Goal: Transaction & Acquisition: Register for event/course

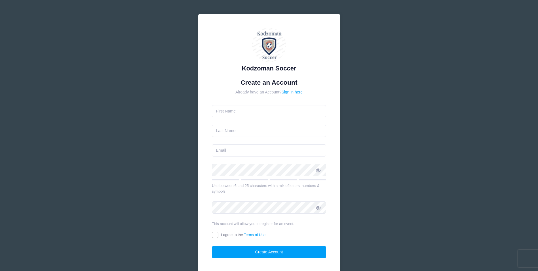
type input "[PERSON_NAME]"
type input "[PERSON_NAME][EMAIL_ADDRESS][DOMAIN_NAME]"
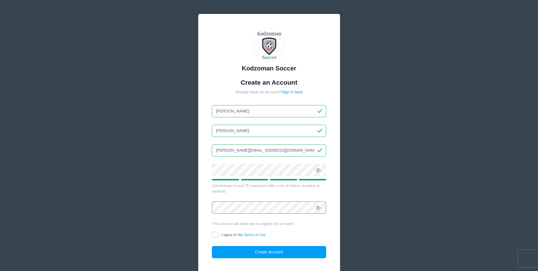
click at [214, 234] on input "I agree to the Terms of Use" at bounding box center [215, 235] width 7 height 7
checkbox input "true"
click at [259, 251] on button "Create Account" at bounding box center [269, 252] width 114 height 12
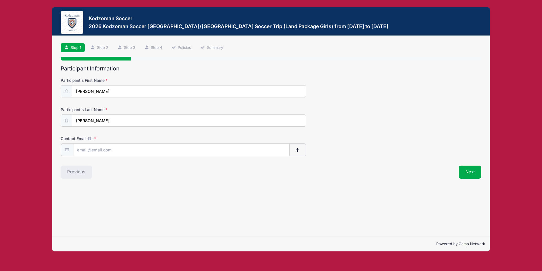
click at [88, 150] on input "Contact Email" at bounding box center [181, 150] width 217 height 12
type input "[PERSON_NAME][EMAIL_ADDRESS][DOMAIN_NAME]"
click at [470, 172] on button "Next" at bounding box center [470, 171] width 23 height 13
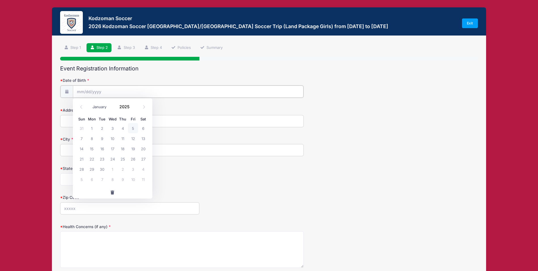
click at [91, 92] on input "Date of Birth" at bounding box center [188, 91] width 231 height 12
click at [89, 90] on input "Date of Birth" at bounding box center [188, 91] width 231 height 12
click at [135, 108] on span at bounding box center [133, 108] width 4 height 4
click at [133, 108] on span at bounding box center [133, 108] width 4 height 4
click at [132, 108] on span at bounding box center [133, 108] width 4 height 4
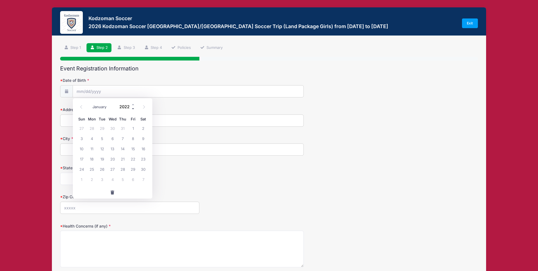
click at [132, 108] on span at bounding box center [133, 108] width 4 height 4
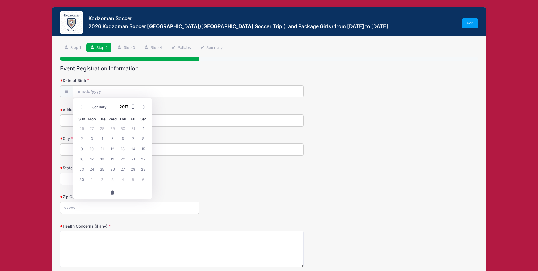
click at [132, 108] on span at bounding box center [133, 108] width 4 height 4
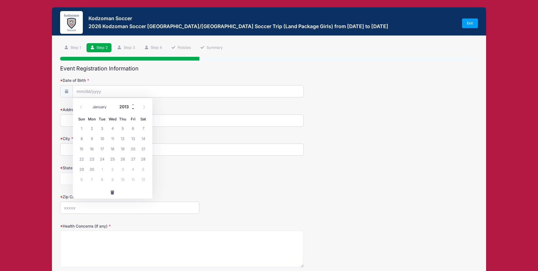
type input "2012"
click at [94, 106] on select "January February March April May June July August September October November De…" at bounding box center [102, 106] width 25 height 7
select select "3"
click at [90, 103] on select "January February March April May June July August September October November De…" at bounding box center [102, 106] width 25 height 7
click at [143, 148] on span "21" at bounding box center [143, 148] width 10 height 10
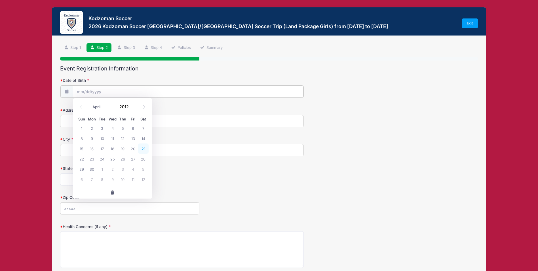
type input "04/21/2012"
click at [69, 121] on input "Address" at bounding box center [182, 120] width 244 height 12
type input "6 East Terrace, Tiburon CA 94920"
type input "Tiburon"
select select "CA"
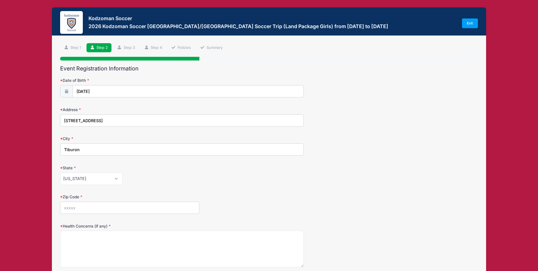
type input "94920"
drag, startPoint x: 138, startPoint y: 121, endPoint x: 92, endPoint y: 120, distance: 46.5
click at [92, 120] on input "6 East Terrace, Tiburon CA 94920" at bounding box center [182, 120] width 244 height 12
type input "6 East Terrace"
click at [379, 110] on div "Address 6 East Terrace" at bounding box center [269, 117] width 418 height 20
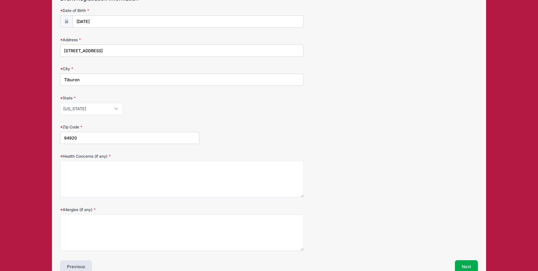
scroll to position [85, 0]
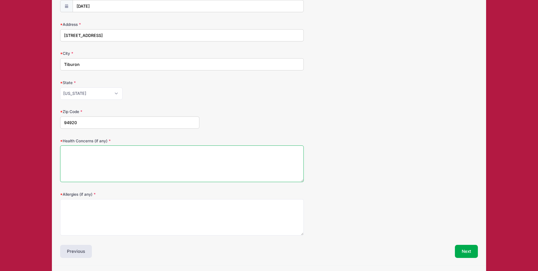
click at [83, 162] on textarea "Health Concerns (if any)" at bounding box center [182, 163] width 244 height 37
type textarea "none"
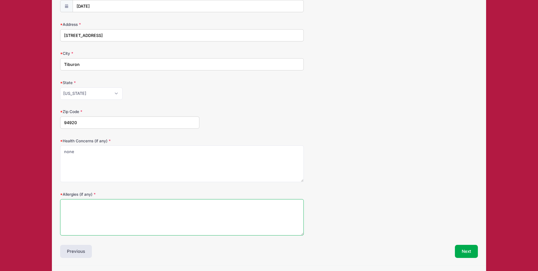
click at [79, 209] on textarea "Allergies (if any)" at bounding box center [182, 217] width 244 height 37
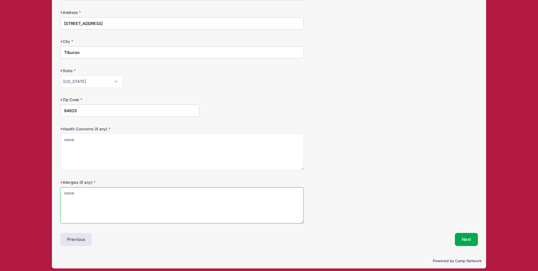
scroll to position [102, 0]
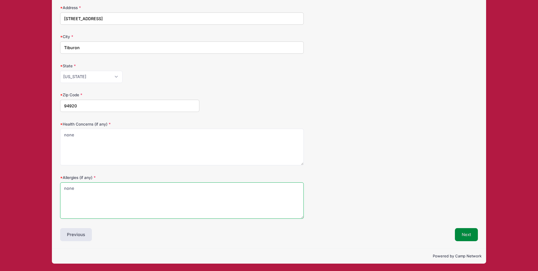
type textarea "none"
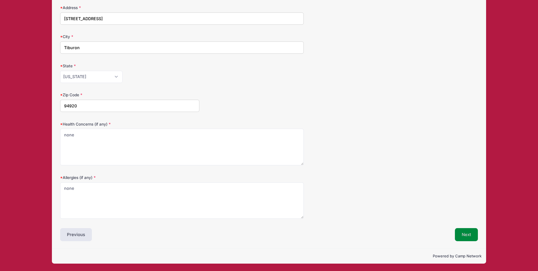
click at [470, 234] on button "Next" at bounding box center [466, 234] width 23 height 13
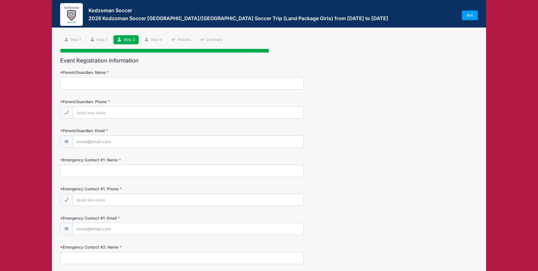
scroll to position [0, 0]
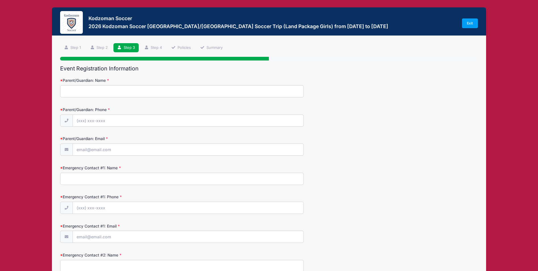
click at [81, 93] on input "Parent/Guardian: Name" at bounding box center [182, 91] width 244 height 12
type input "Tina Davis"
click at [91, 116] on input "Parent/Guardian: Phone" at bounding box center [188, 121] width 231 height 12
type input "(415) 786-5071"
click at [89, 148] on input "Parent/Guardian: Email" at bounding box center [188, 150] width 231 height 12
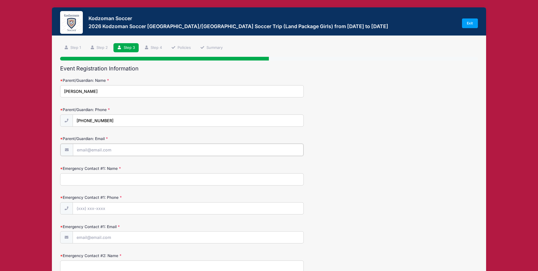
type input "[PERSON_NAME][EMAIL_ADDRESS][DOMAIN_NAME]"
click at [84, 180] on input "Emergency Contact #1: Name" at bounding box center [182, 178] width 244 height 12
type input "Timothy Davis"
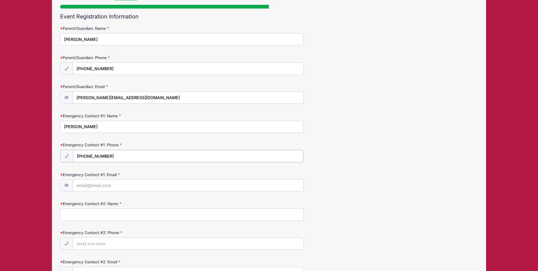
scroll to position [57, 0]
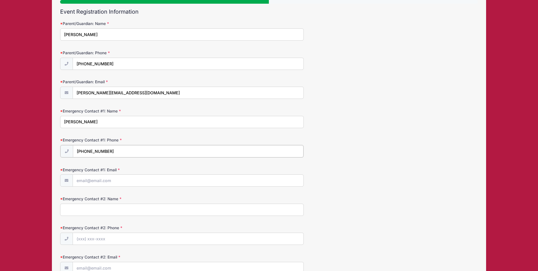
type input "(415) 786-5071"
click at [86, 180] on input "Emergency Contact #1: Email" at bounding box center [188, 180] width 231 height 12
type input "tim_b_davis@yahoo.com"
click at [69, 207] on input "Emergency Contact #2: Name" at bounding box center [182, 209] width 244 height 12
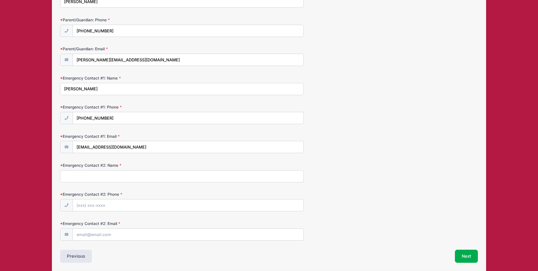
scroll to position [54, 0]
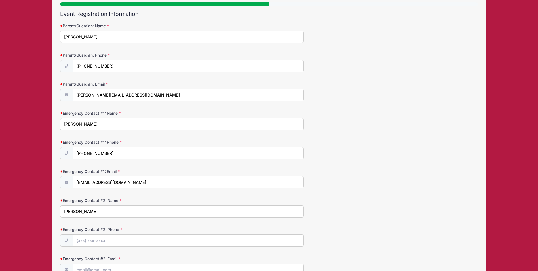
type input "Tina Davis"
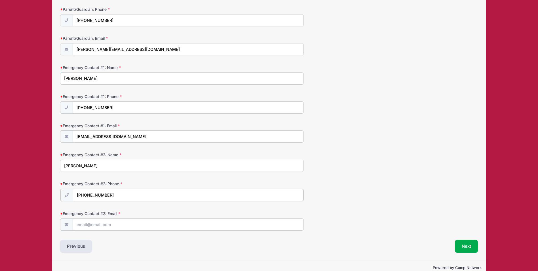
scroll to position [112, 0]
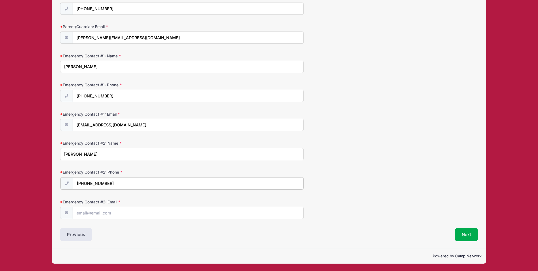
type input "(415) 786-5071"
click at [96, 212] on input "Emergency Contact #2: Email" at bounding box center [188, 212] width 231 height 12
type input "marinfamily07@yahoo.com"
click at [352, 166] on form "Parent/Guardian: Name Tina Davis Parent/Guardian: Phone (415) 786-5071 Parent/G…" at bounding box center [269, 92] width 418 height 252
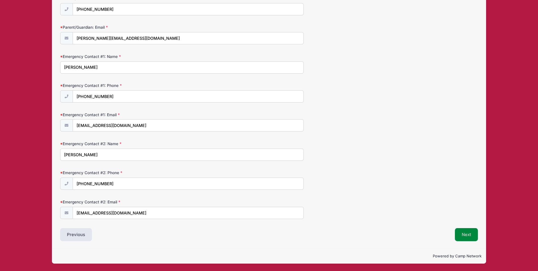
click at [466, 234] on button "Next" at bounding box center [466, 234] width 23 height 13
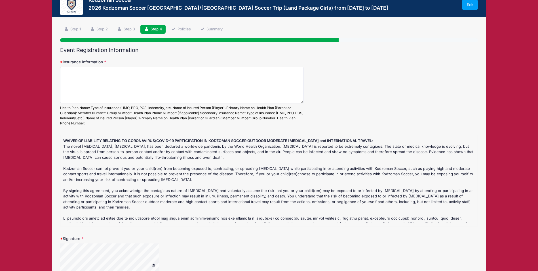
scroll to position [0, 0]
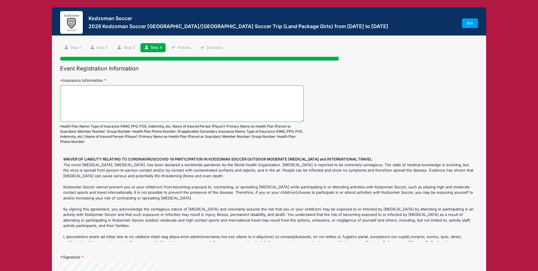
click at [94, 92] on textarea "Insurance Information" at bounding box center [182, 103] width 244 height 37
click at [104, 92] on textarea "Aetna PPO ID W291597742" at bounding box center [182, 103] width 244 height 37
click at [140, 94] on textarea "Aetna PPO ID W2915 97742" at bounding box center [182, 103] width 244 height 37
click at [129, 92] on textarea "Aetna PPO ID W2915 97742 Player: Audrey Elizabeth Davis Primary: Timothy B. Dav…" at bounding box center [182, 103] width 244 height 37
click at [86, 90] on textarea "Aetna PPO ID W2915 97742 Player: Audrey Elizabeth Davis Primary: Timothy B. Dav…" at bounding box center [182, 103] width 244 height 37
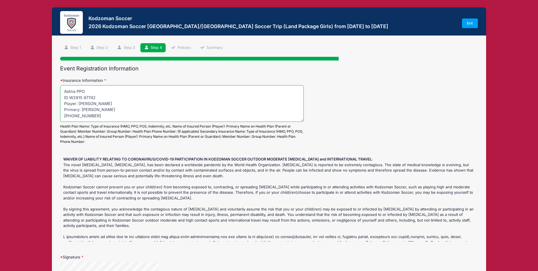
click at [113, 95] on textarea "Aetna PPO ID W2915 97742 Player: Audrey Elizabeth Davis Primary: Timothy B. Dav…" at bounding box center [182, 103] width 244 height 37
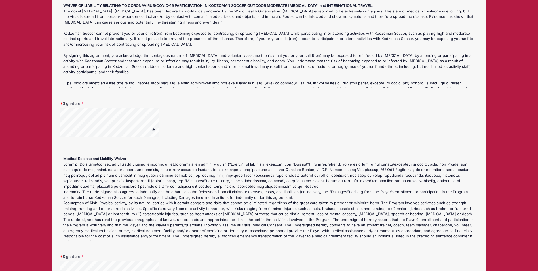
scroll to position [227, 0]
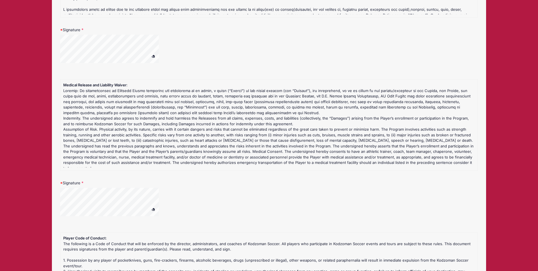
click at [181, 189] on div at bounding box center [182, 205] width 244 height 35
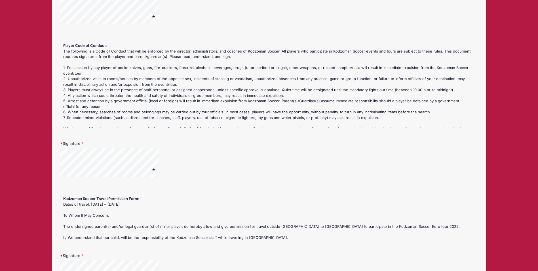
scroll to position [426, 0]
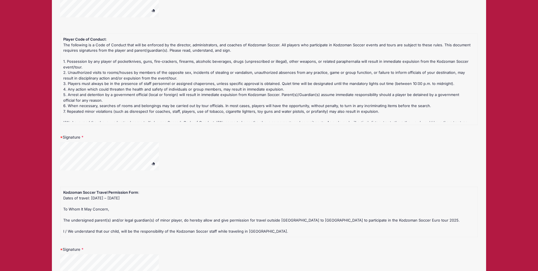
click at [183, 150] on div at bounding box center [182, 159] width 244 height 35
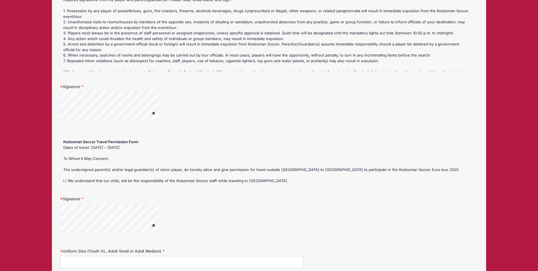
scroll to position [539, 0]
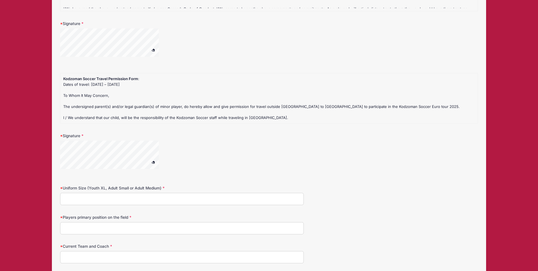
click at [167, 144] on div at bounding box center [116, 155] width 113 height 30
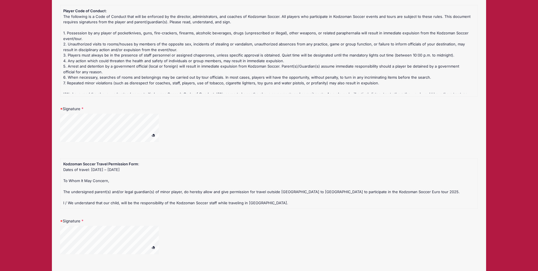
scroll to position [624, 0]
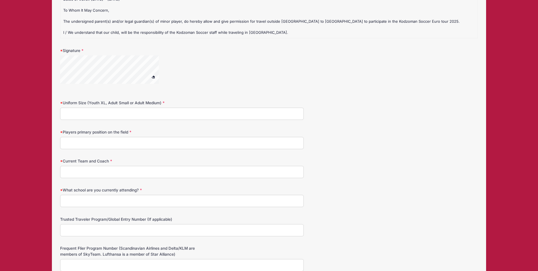
type textarea "Aetna PPO ID W2915 97742 Group: 868849-010-00001 Player: Audrey Elizabeth Davis…"
click at [94, 114] on input "Uniform Size (Youth XL, Adult Small or Adult Medium)" at bounding box center [182, 114] width 244 height 12
type input "Adult Small"
click at [87, 144] on input "Players primary position on the field" at bounding box center [182, 143] width 244 height 12
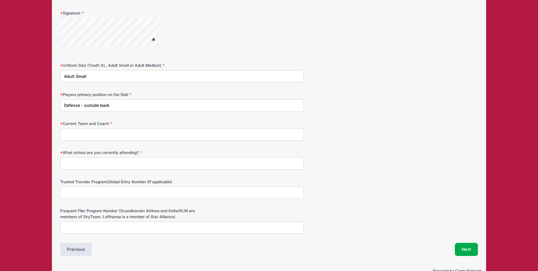
scroll to position [676, 0]
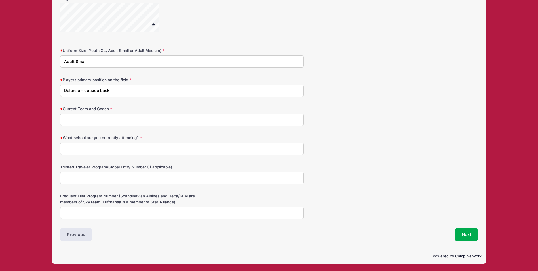
type input "Defense - outside back"
click at [76, 120] on input "Current Team and Coach" at bounding box center [182, 119] width 244 height 12
type input "Marin FC 2012 red - Ivan Bandov"
click at [78, 149] on input "What school are you currently attending?" at bounding box center [182, 148] width 244 height 12
type input "Del Mar Middle School, Tiburon"
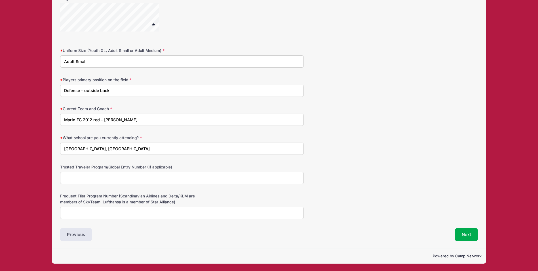
click at [124, 92] on input "Defense - outside back" at bounding box center [182, 91] width 244 height 12
type input "Defense - outside back"
click at [469, 235] on button "Next" at bounding box center [466, 234] width 23 height 13
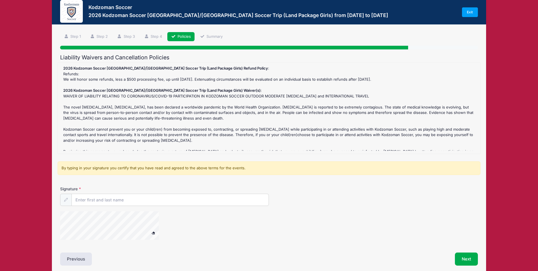
scroll to position [0, 0]
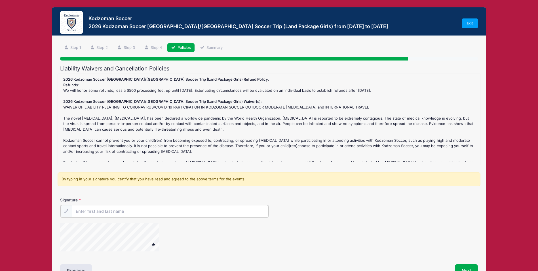
click at [84, 210] on input "Signature" at bounding box center [170, 211] width 197 height 12
click at [340, 193] on form "2026 Kodzoman Soccer Denmark/Sweden Soccer Trip (Land Package Girls) Refund Pol…" at bounding box center [269, 164] width 418 height 182
click at [140, 211] on input "Signature" at bounding box center [170, 211] width 197 height 12
type input "Tina Davis"
click at [318, 216] on div "Signature Tina Davis" at bounding box center [269, 207] width 418 height 20
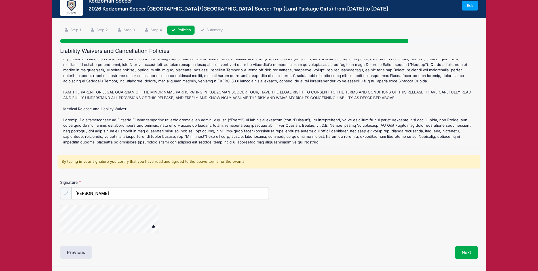
scroll to position [35, 0]
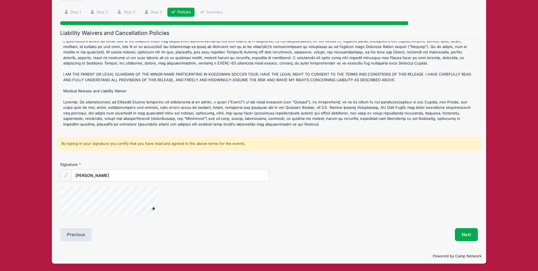
click at [163, 193] on div at bounding box center [116, 202] width 113 height 30
click at [468, 235] on button "Next" at bounding box center [466, 234] width 23 height 13
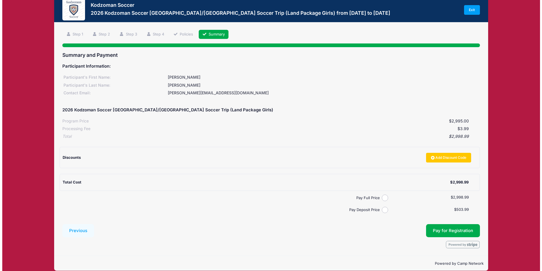
scroll to position [20, 0]
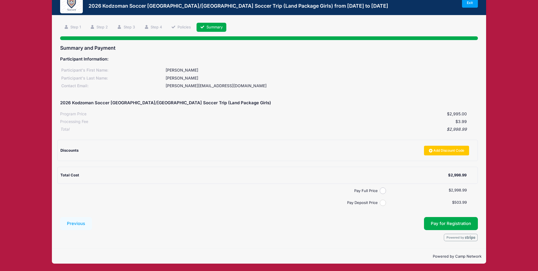
click at [382, 201] on input "Pay Deposit Price" at bounding box center [383, 202] width 7 height 7
radio input "true"
click at [382, 203] on input "Pay Deposit Price" at bounding box center [383, 202] width 7 height 7
click at [443, 223] on button "Pay for Registration" at bounding box center [451, 223] width 54 height 13
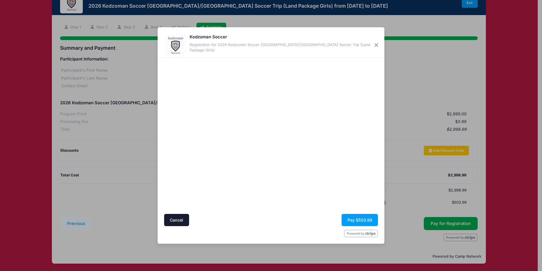
click at [300, 160] on div at bounding box center [326, 135] width 104 height 150
click at [356, 218] on button "Pay $503.99" at bounding box center [360, 220] width 36 height 12
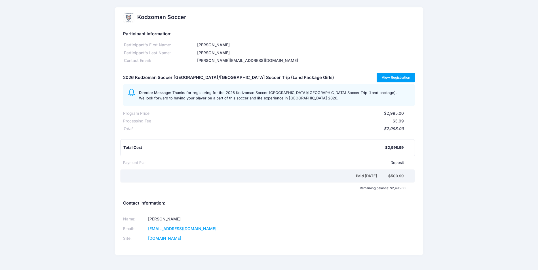
click at [395, 76] on link "View Registration" at bounding box center [396, 78] width 38 height 10
